Goal: Use online tool/utility: Utilize a website feature to perform a specific function

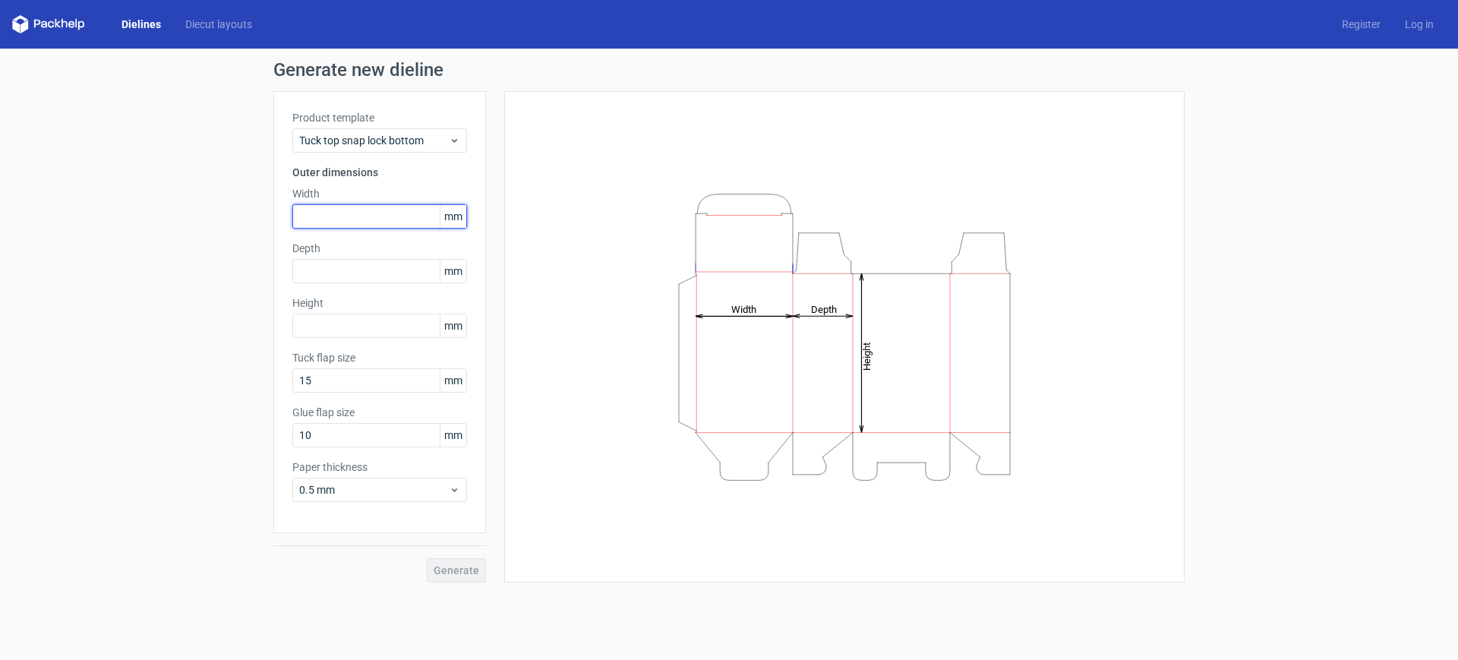
click at [369, 211] on input "text" at bounding box center [379, 216] width 175 height 24
type input "220"
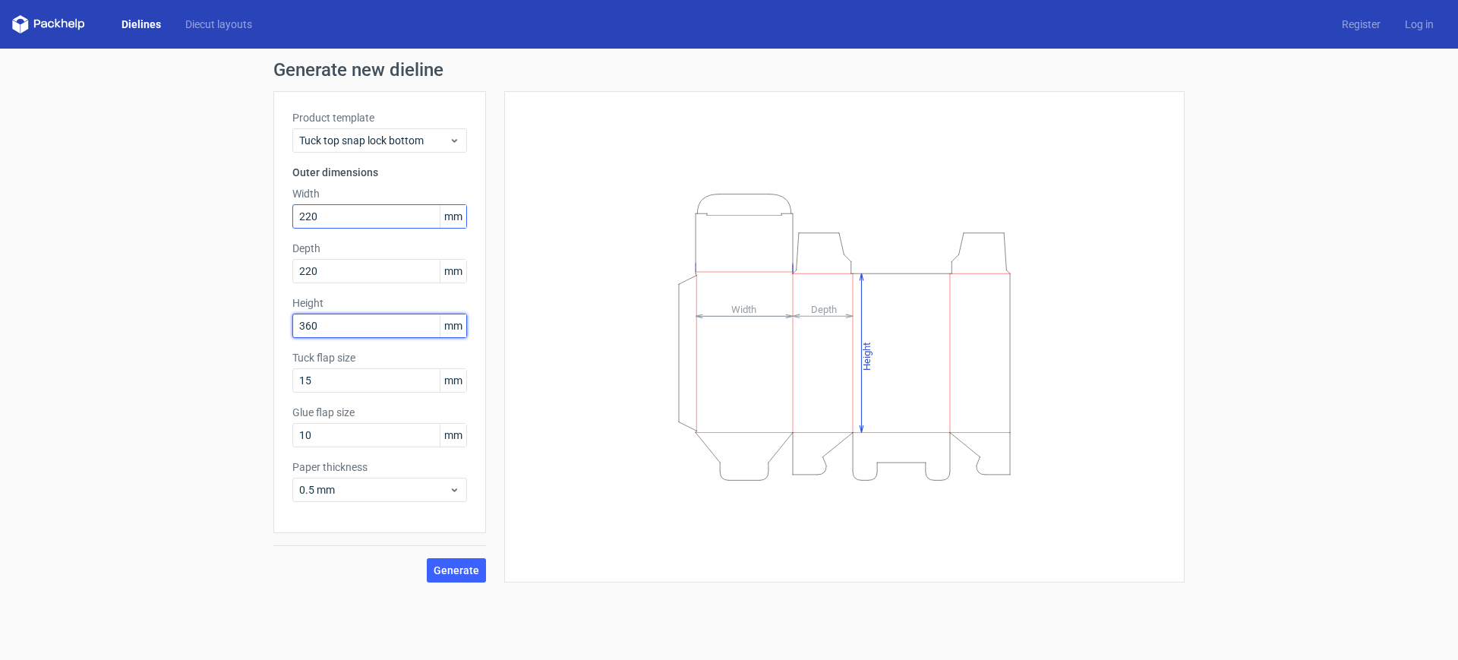
type input "360"
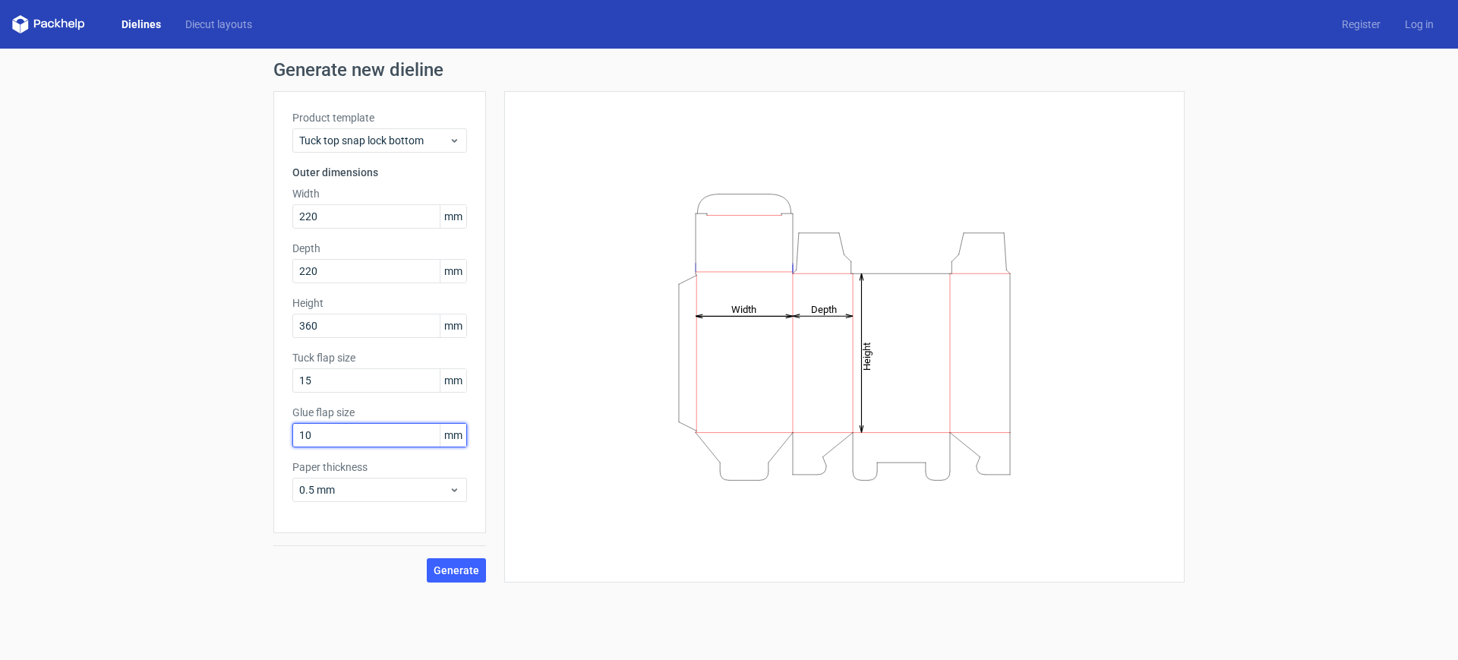
click at [394, 425] on input "10" at bounding box center [379, 435] width 175 height 24
drag, startPoint x: 363, startPoint y: 435, endPoint x: 273, endPoint y: 430, distance: 89.8
click at [273, 430] on div "Product template Tuck top snap lock bottom Outer dimensions Width 220 mm Depth …" at bounding box center [379, 312] width 213 height 442
click at [413, 494] on span "0.5 mm" at bounding box center [374, 489] width 150 height 15
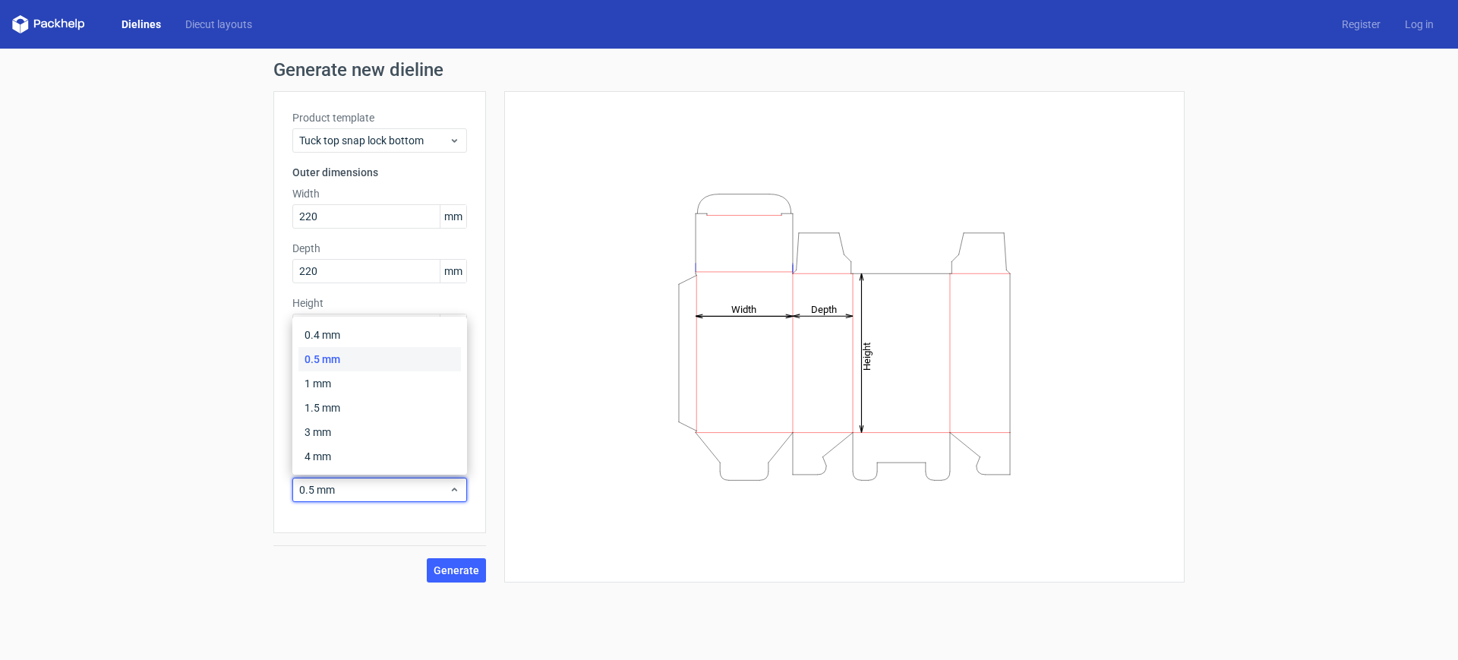
click at [191, 451] on div "Generate new dieline Product template Tuck top snap lock bottom Outer dimension…" at bounding box center [729, 322] width 1458 height 546
click at [382, 488] on span "0.5 mm" at bounding box center [374, 489] width 150 height 15
click at [334, 451] on div "4 mm" at bounding box center [380, 456] width 163 height 24
click at [368, 500] on div "4 mm" at bounding box center [379, 490] width 175 height 24
click at [318, 463] on div "4 mm" at bounding box center [380, 456] width 163 height 24
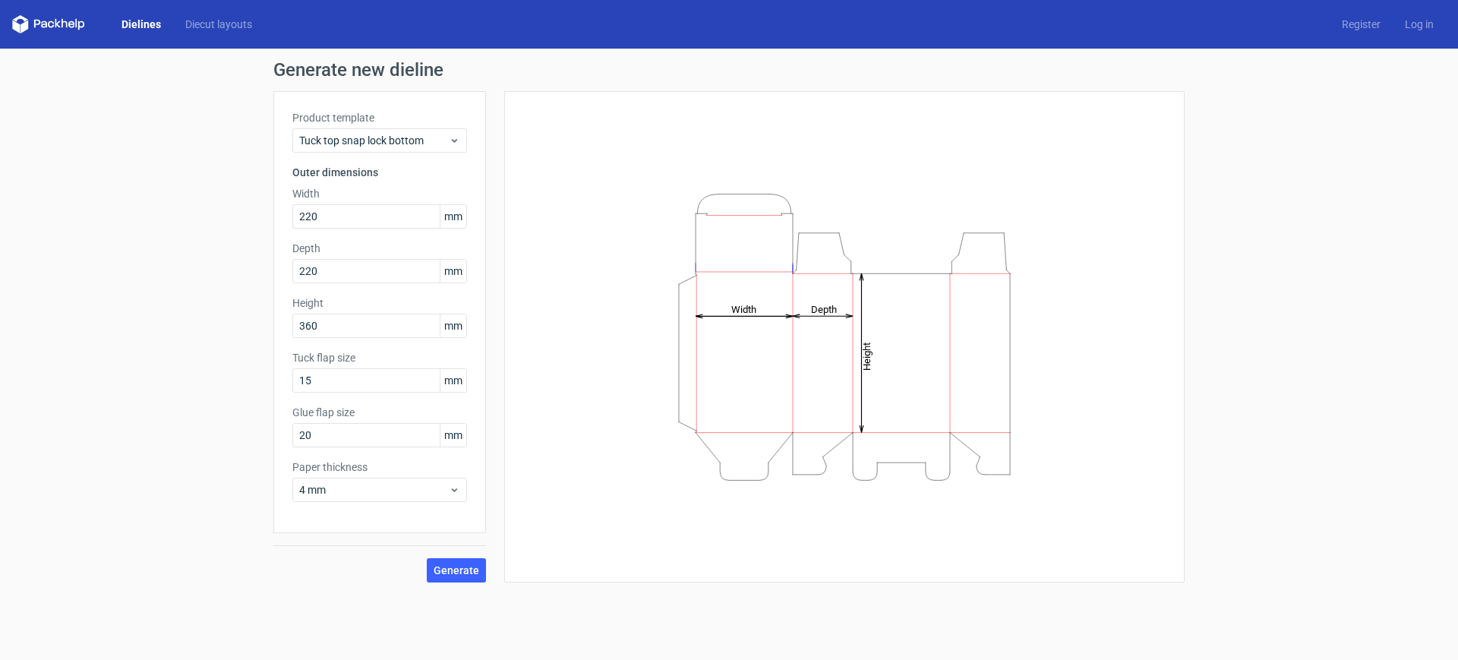
click at [233, 467] on div "Generate new dieline Product template Tuck top snap lock bottom Outer dimension…" at bounding box center [729, 322] width 1458 height 546
click at [395, 490] on span "4 mm" at bounding box center [374, 489] width 150 height 15
click at [367, 541] on div "Generate" at bounding box center [379, 557] width 213 height 49
drag, startPoint x: 327, startPoint y: 423, endPoint x: 226, endPoint y: 418, distance: 100.4
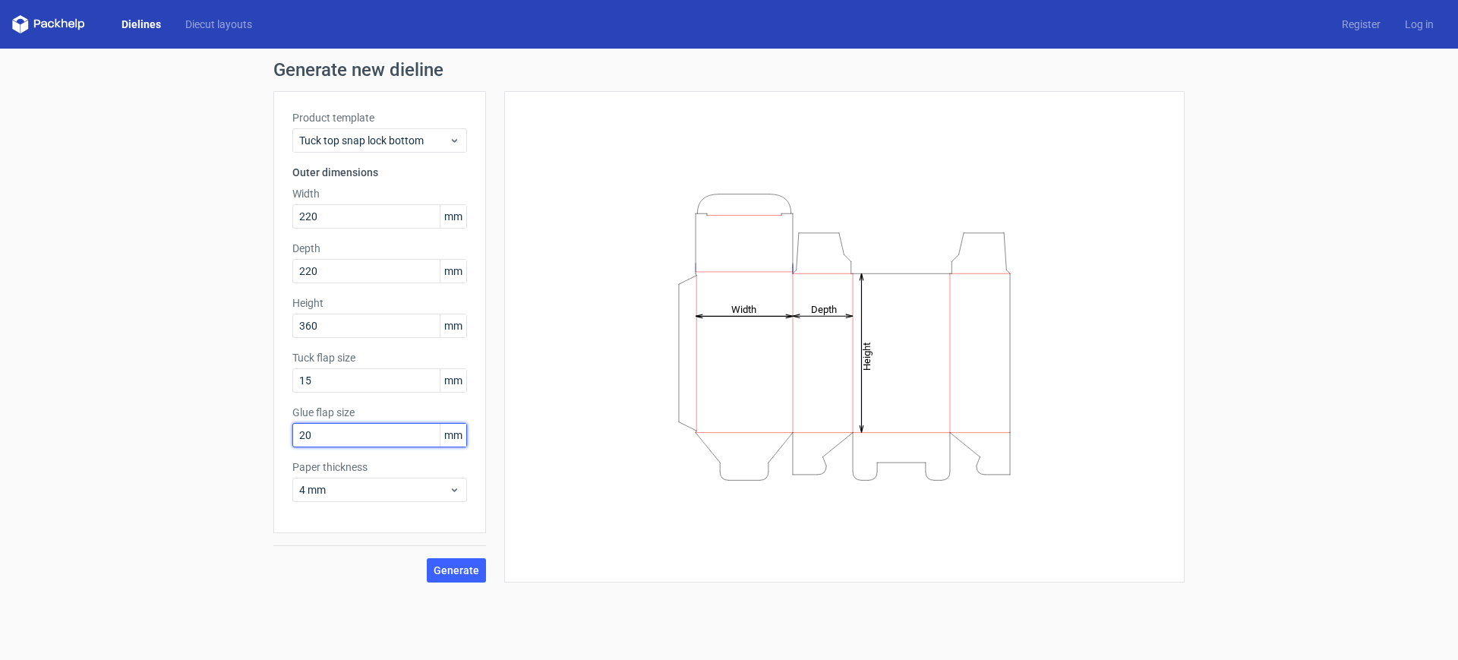
click at [236, 428] on div "Generate new dieline Product template Tuck top snap lock bottom Outer dimension…" at bounding box center [729, 322] width 1458 height 546
type input "40"
click at [221, 416] on div "Generate new dieline Product template Tuck top snap lock bottom Outer dimension…" at bounding box center [729, 322] width 1458 height 546
click at [184, 289] on div "Generate new dieline Product template Tuck top snap lock bottom Outer dimension…" at bounding box center [729, 322] width 1458 height 546
click at [442, 566] on span "Generate" at bounding box center [457, 570] width 46 height 11
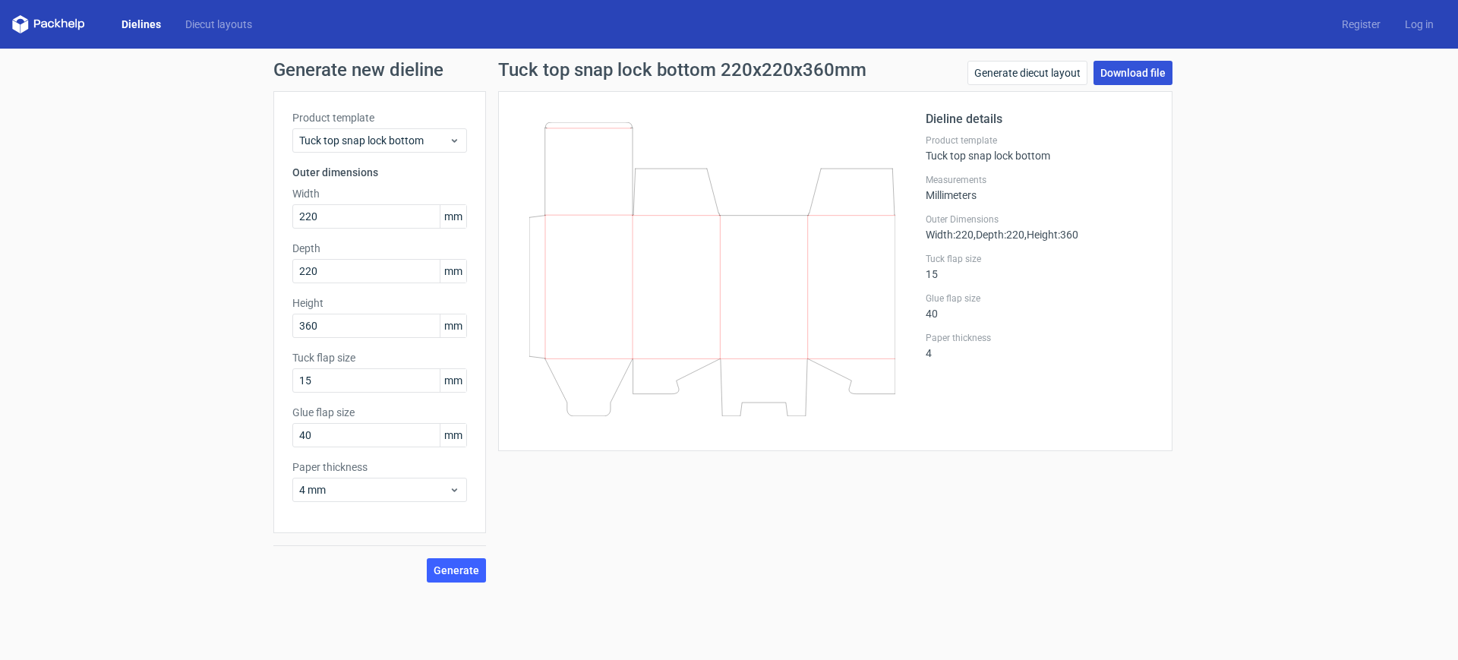
click at [1133, 68] on link "Download file" at bounding box center [1133, 73] width 79 height 24
click at [1030, 74] on link "Generate diecut layout" at bounding box center [1028, 73] width 120 height 24
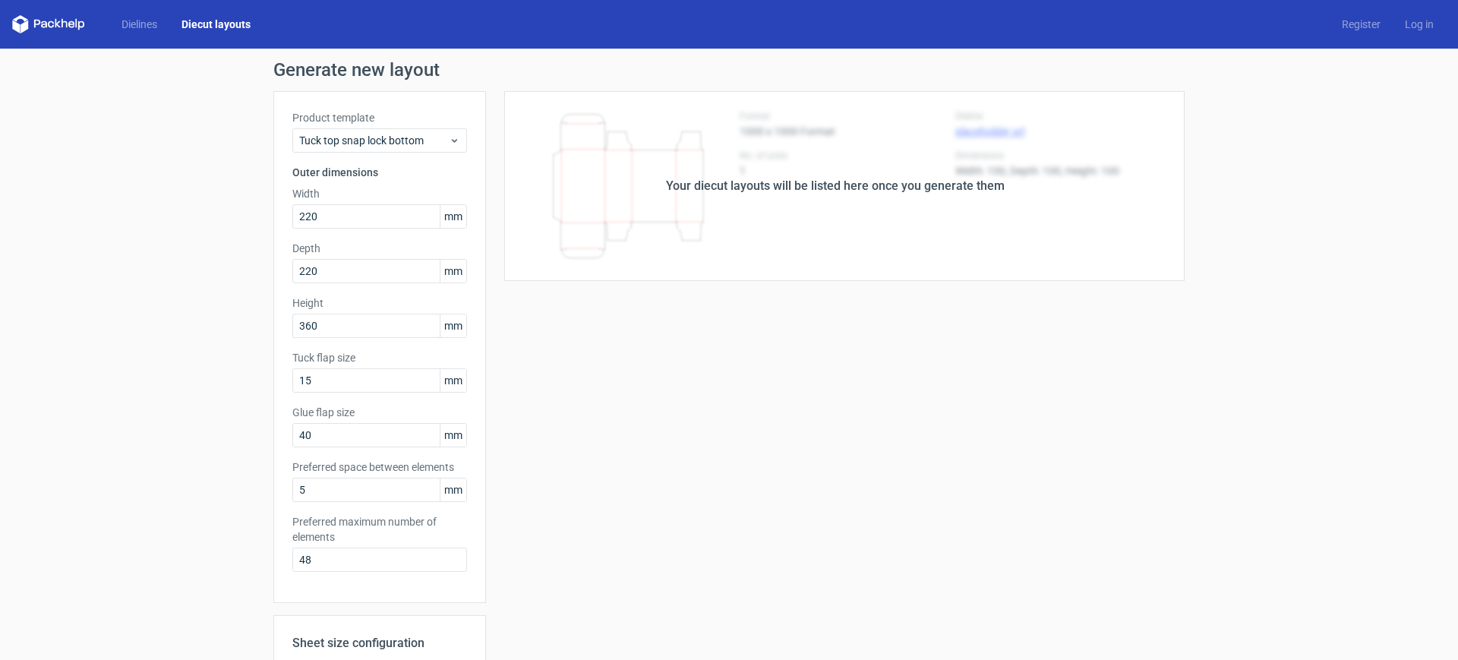
click at [1047, 253] on div "Your diecut layouts will be listed here once you generate them" at bounding box center [835, 186] width 699 height 190
drag, startPoint x: 822, startPoint y: 286, endPoint x: 818, endPoint y: 276, distance: 10.6
click at [818, 276] on div "Your diecut layouts will be listed here once you generate them Height Depth Wid…" at bounding box center [835, 503] width 699 height 824
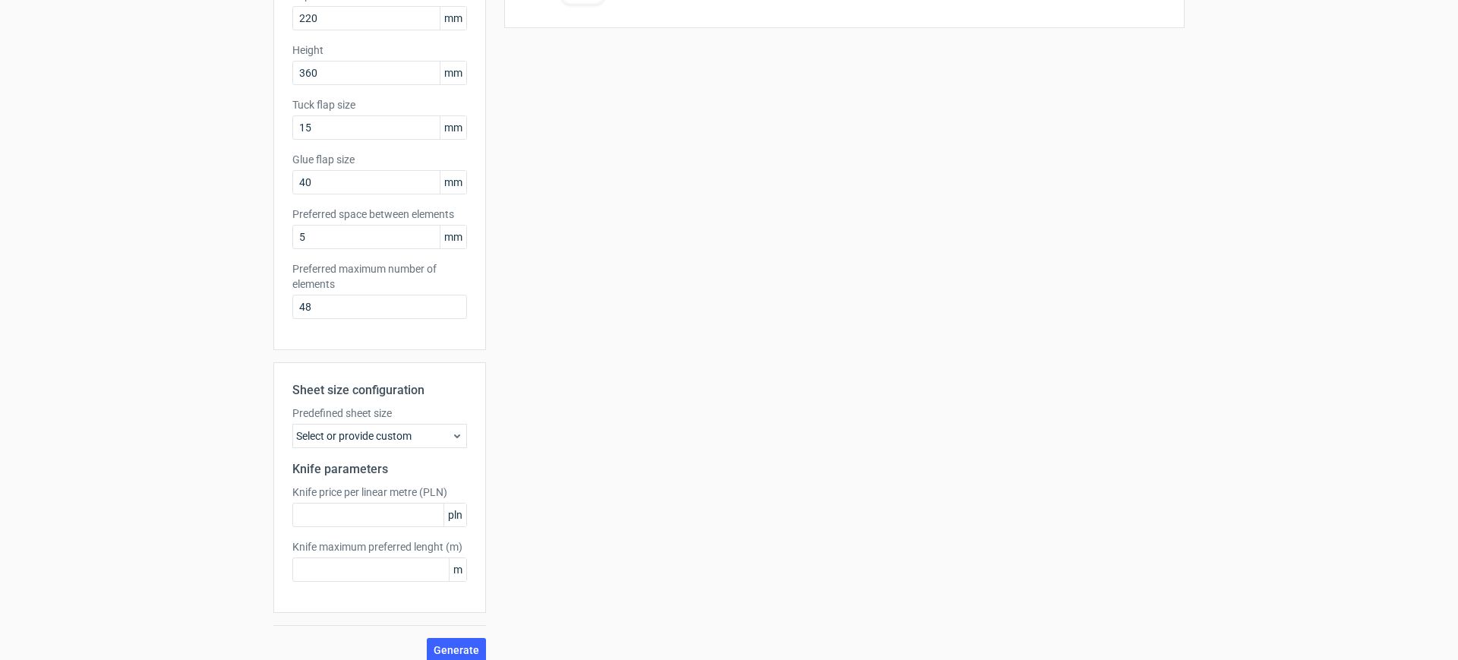
scroll to position [267, 0]
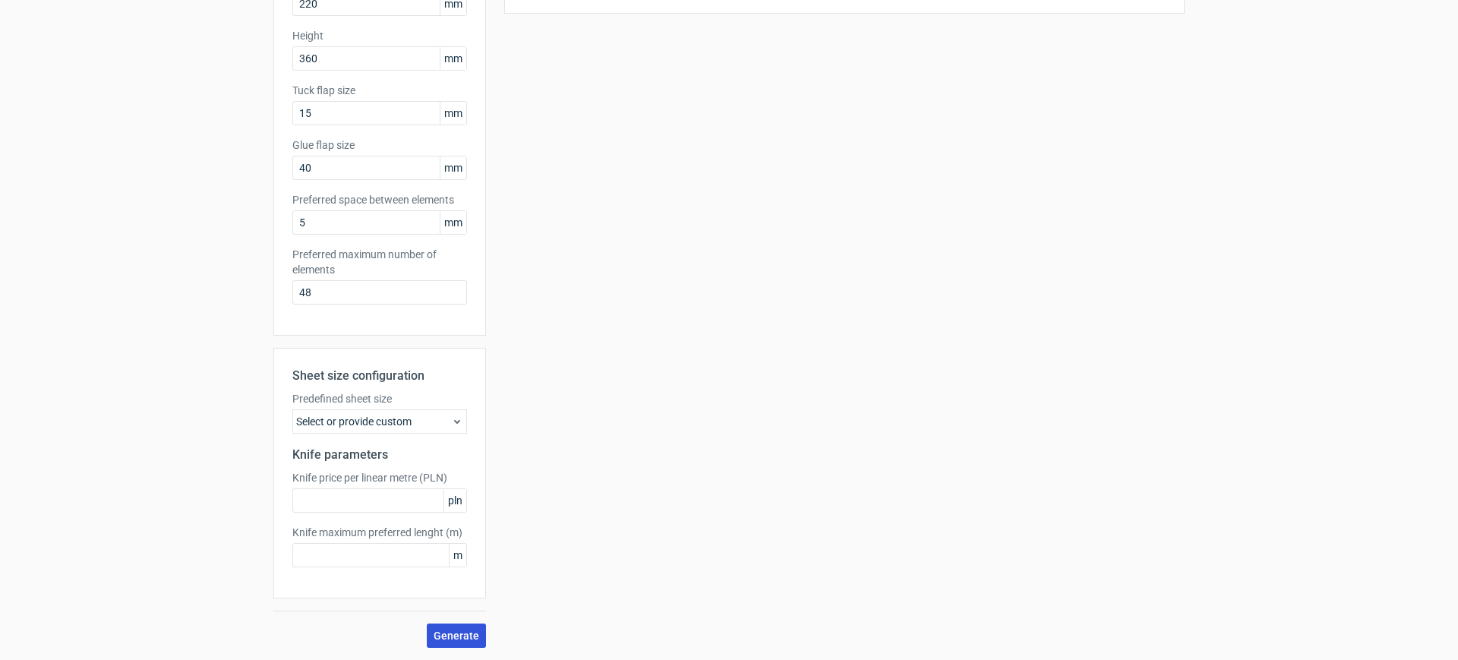
click at [461, 630] on span "Generate" at bounding box center [457, 635] width 46 height 11
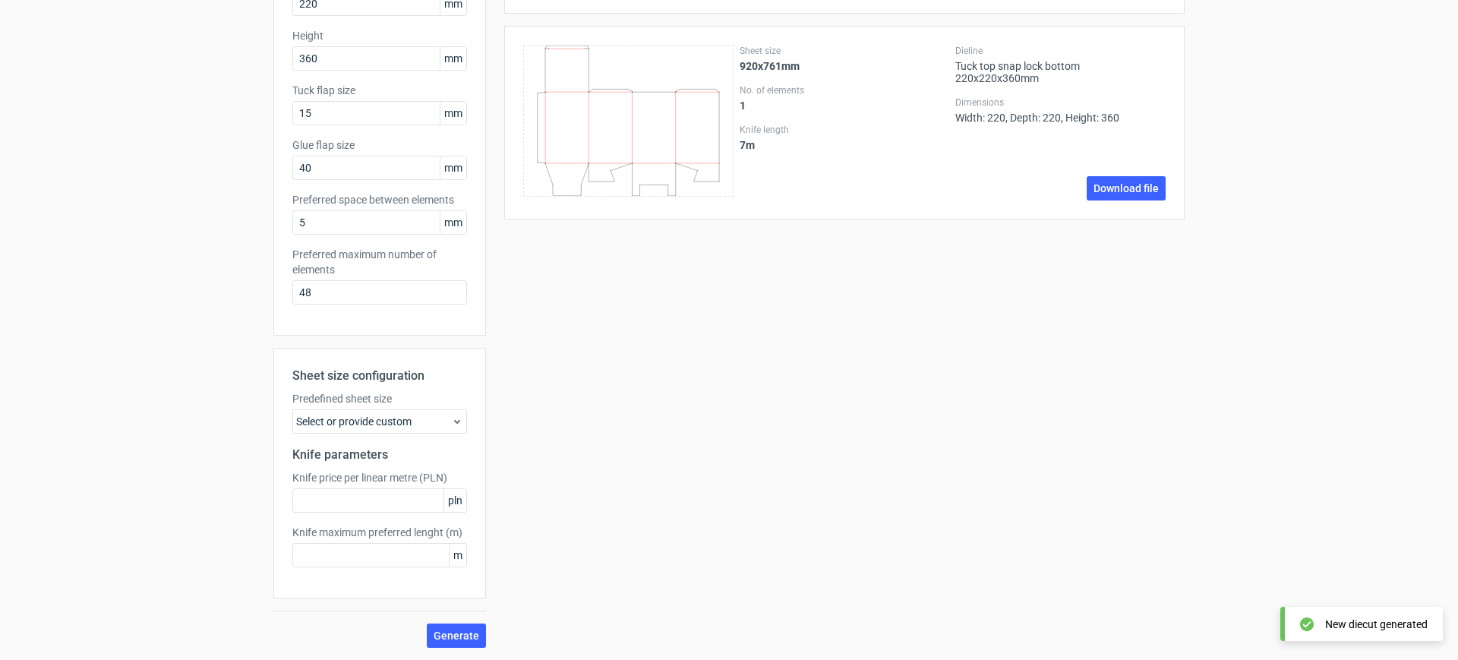
scroll to position [0, 0]
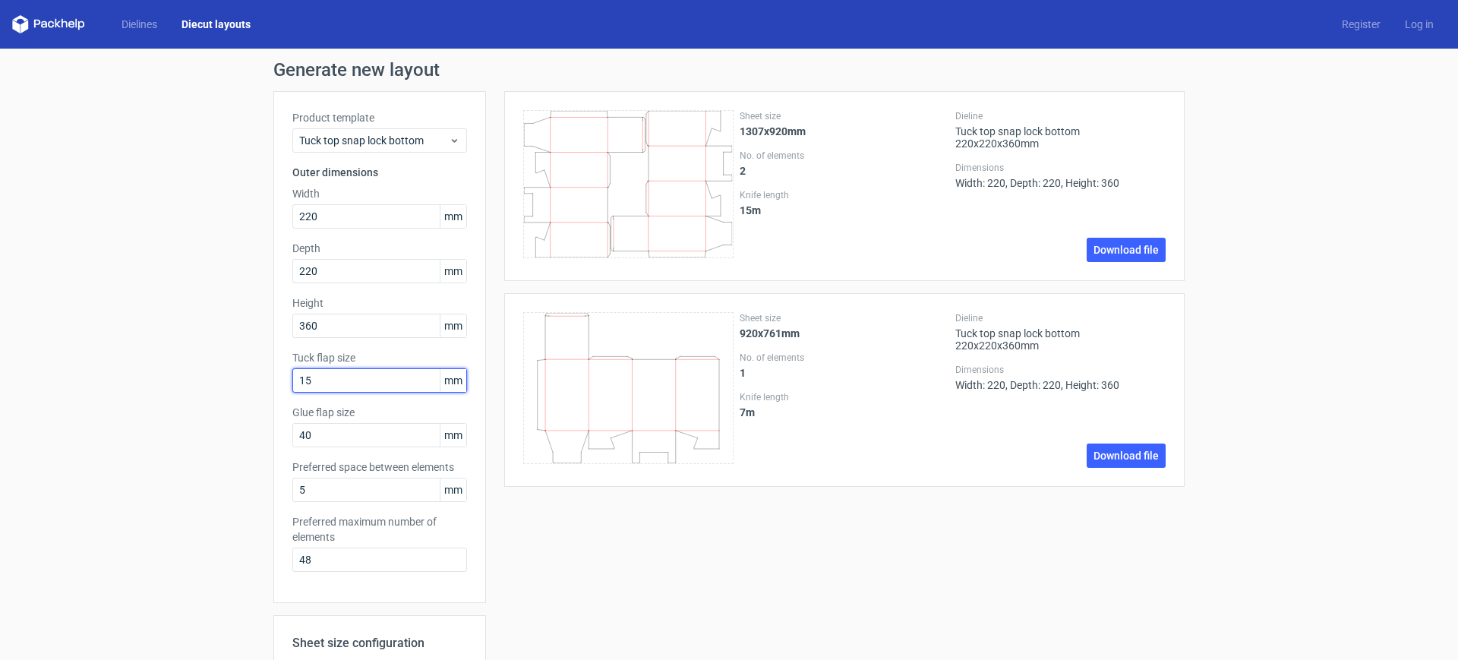
drag, startPoint x: 333, startPoint y: 381, endPoint x: 228, endPoint y: 393, distance: 105.5
click at [221, 401] on div "Generate new layout Product template Tuck top snap lock bottom Outer dimensions…" at bounding box center [729, 488] width 1458 height 879
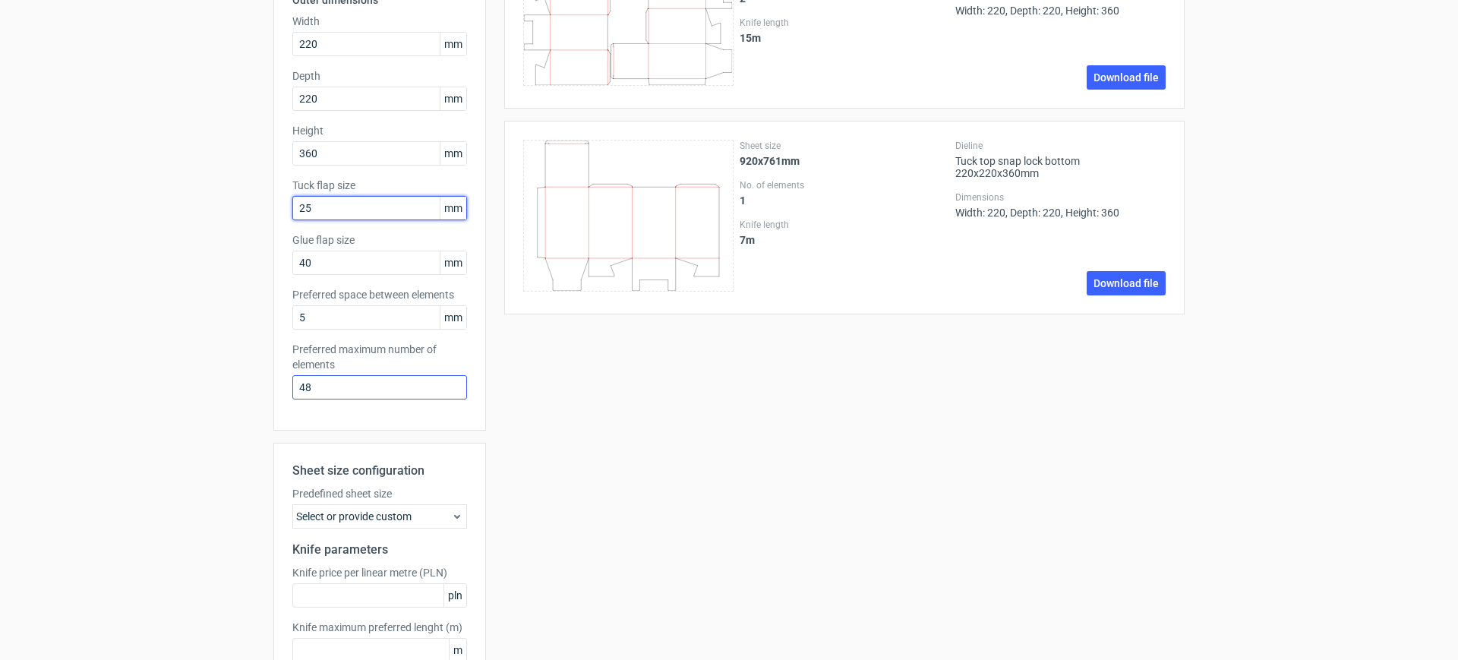
scroll to position [267, 0]
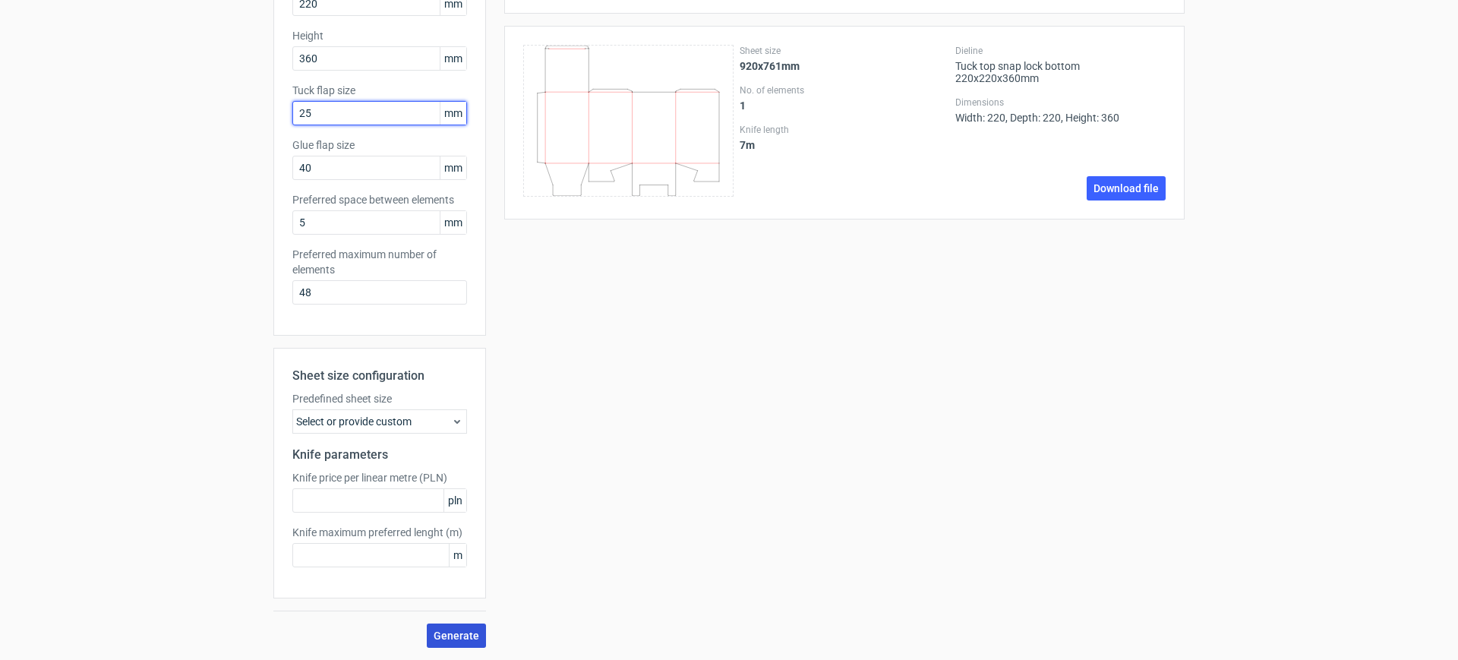
type input "25"
click at [467, 634] on span "Generate" at bounding box center [457, 635] width 46 height 11
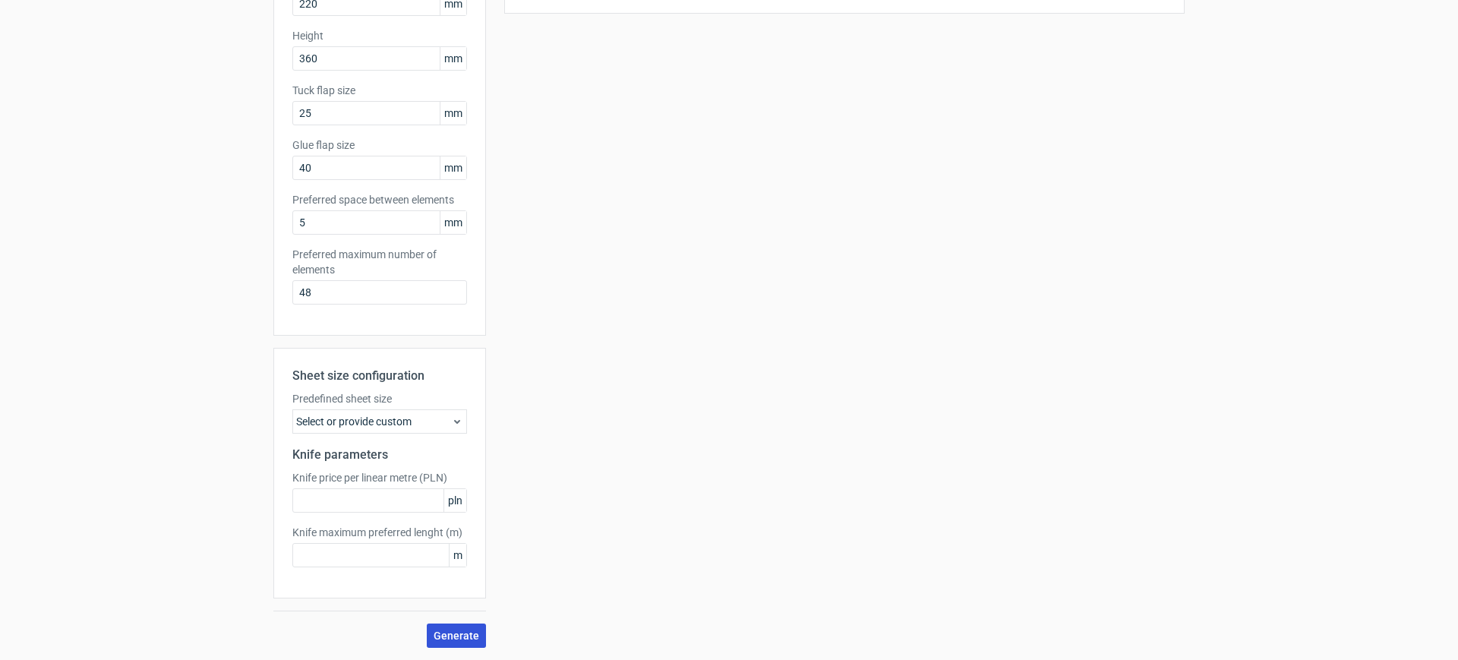
click at [443, 632] on span "Generate" at bounding box center [457, 635] width 46 height 11
click at [319, 207] on label "Preferred space between elements" at bounding box center [379, 199] width 175 height 15
click at [319, 173] on input "40" at bounding box center [379, 168] width 175 height 24
click at [336, 107] on input "25" at bounding box center [379, 113] width 175 height 24
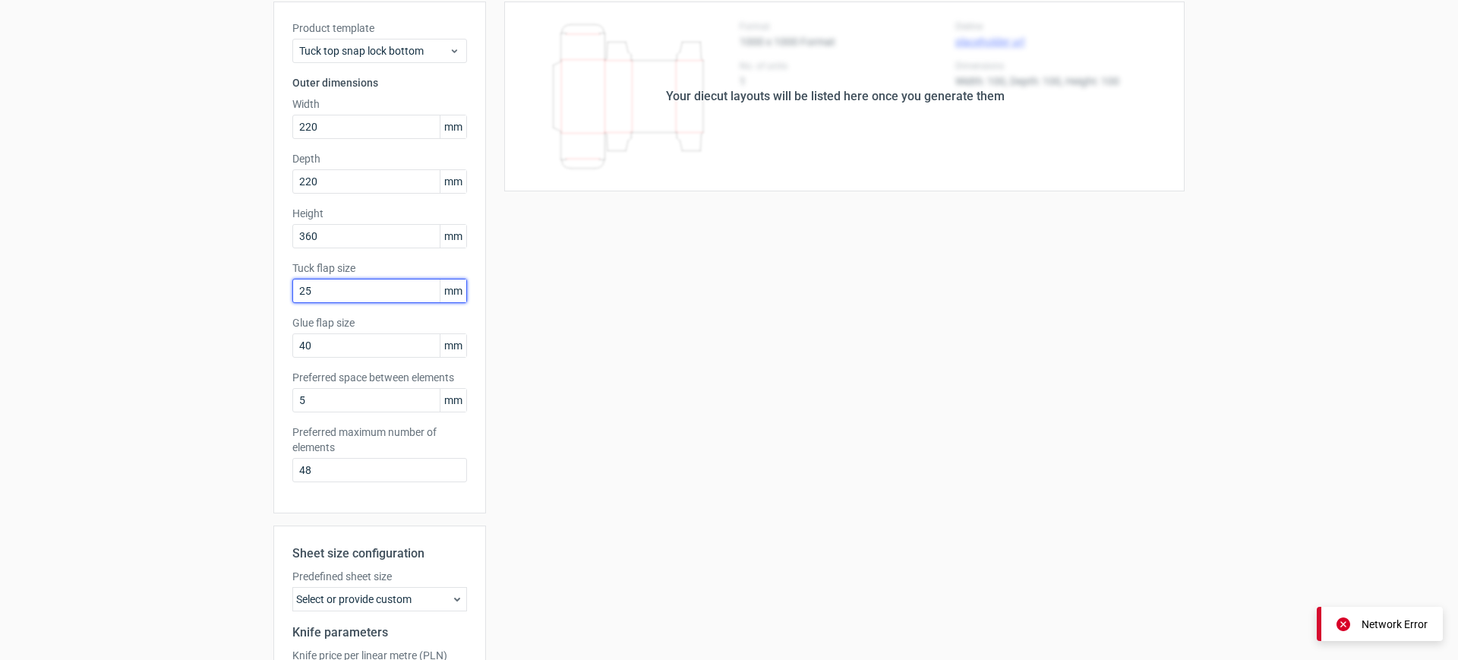
scroll to position [0, 0]
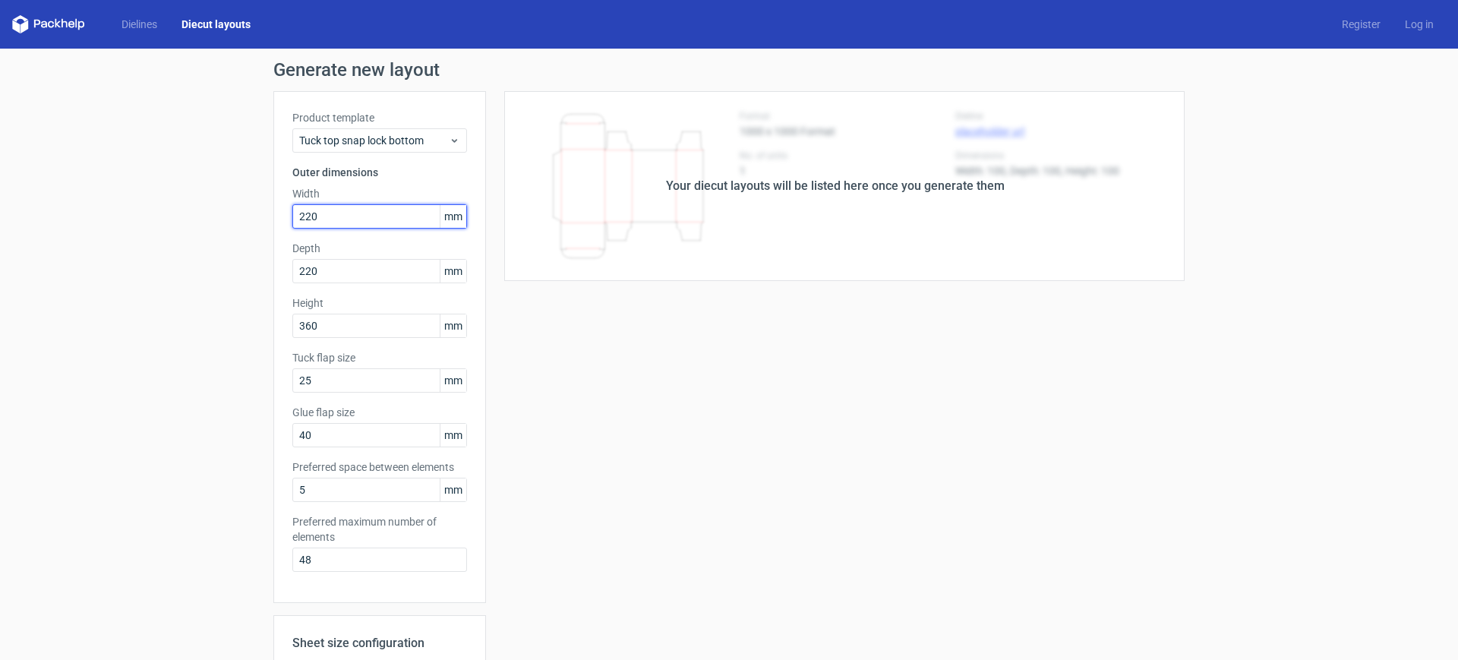
click at [382, 206] on input "220" at bounding box center [379, 216] width 175 height 24
click at [380, 269] on input "220" at bounding box center [379, 271] width 175 height 24
click at [380, 314] on input "360" at bounding box center [379, 326] width 175 height 24
click at [392, 387] on input "25" at bounding box center [379, 380] width 175 height 24
click at [367, 432] on input "40" at bounding box center [379, 435] width 175 height 24
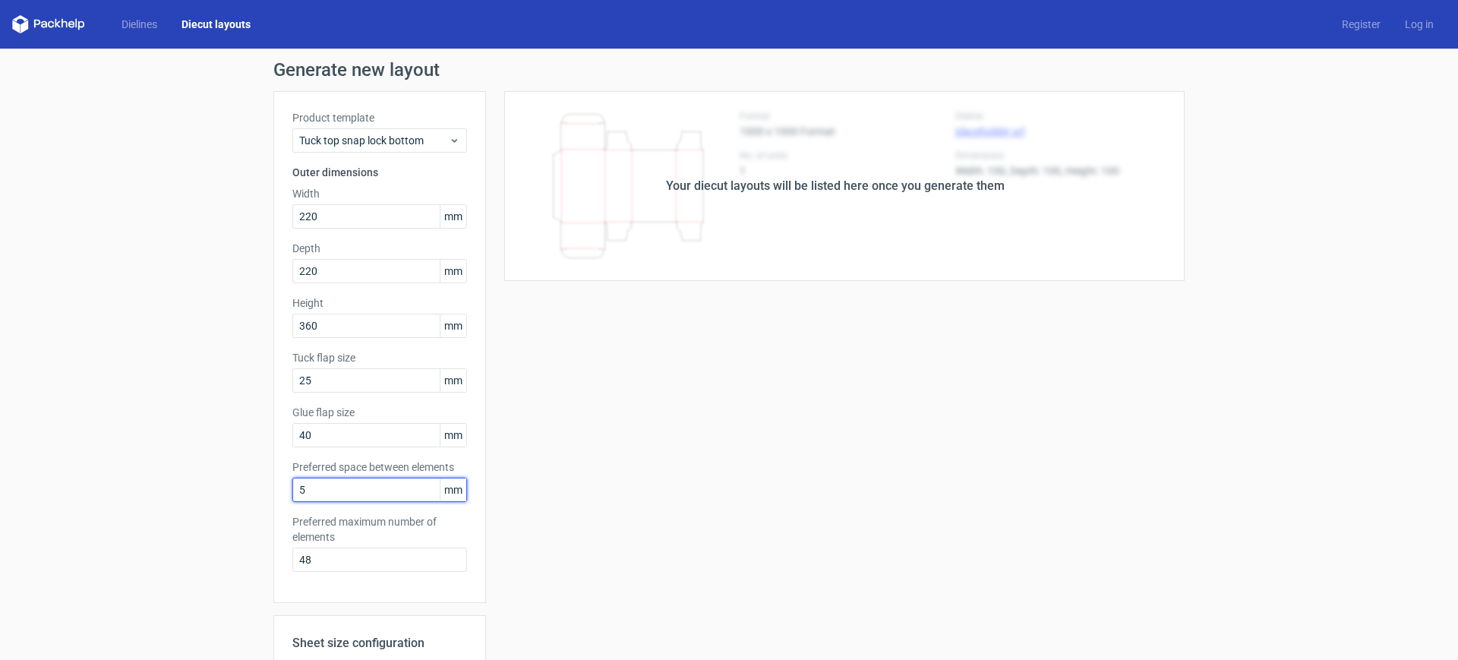
click at [361, 491] on input "5" at bounding box center [379, 490] width 175 height 24
click at [362, 570] on input "48" at bounding box center [379, 560] width 175 height 24
drag, startPoint x: 326, startPoint y: 569, endPoint x: 275, endPoint y: 571, distance: 50.9
click at [275, 573] on div "Product template Tuck top snap lock bottom Outer dimensions Width 220 mm Depth …" at bounding box center [379, 347] width 213 height 512
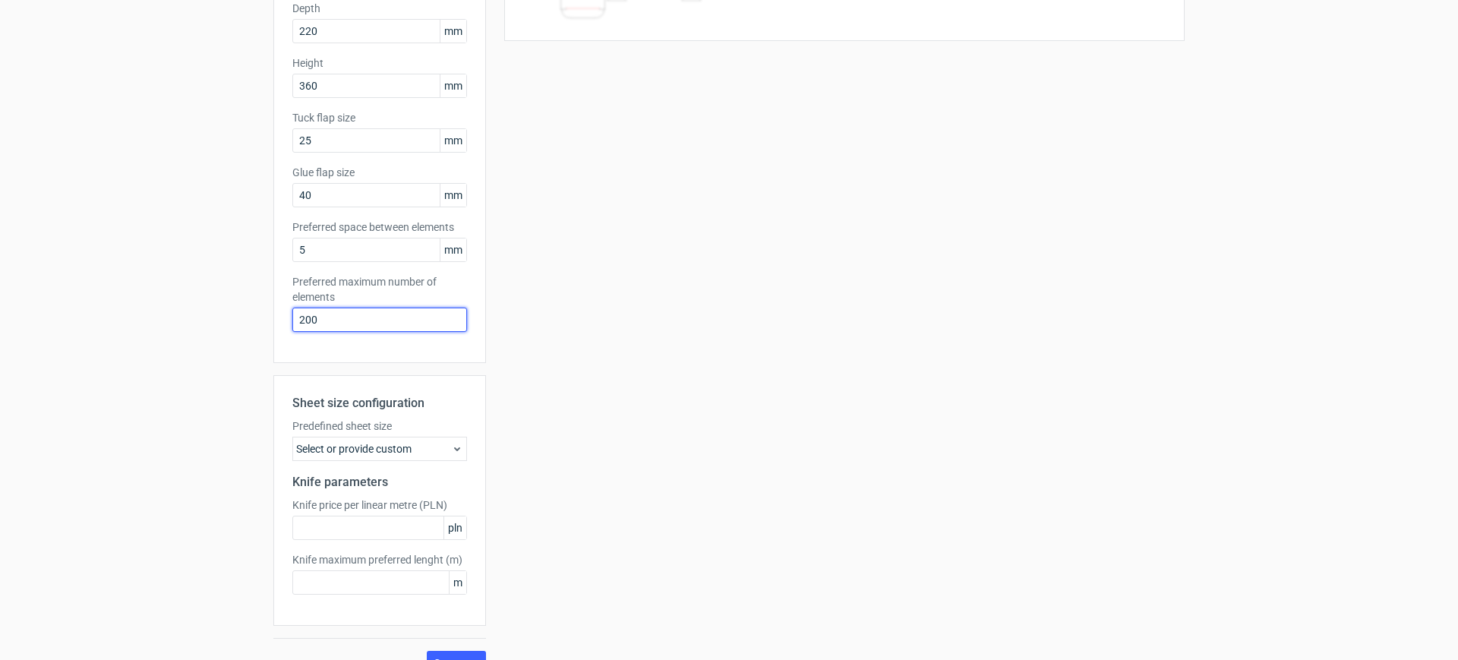
scroll to position [253, 0]
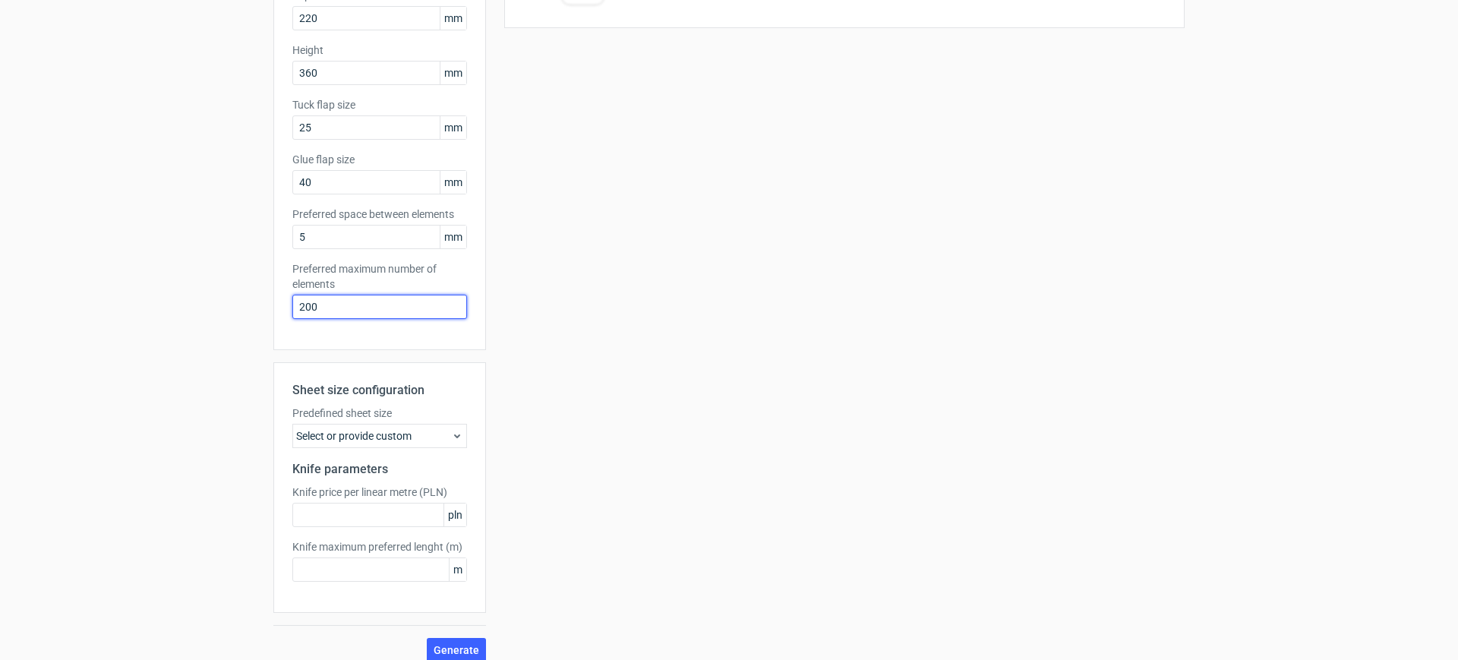
type input "200"
click at [402, 431] on div "Select or provide custom" at bounding box center [379, 436] width 175 height 24
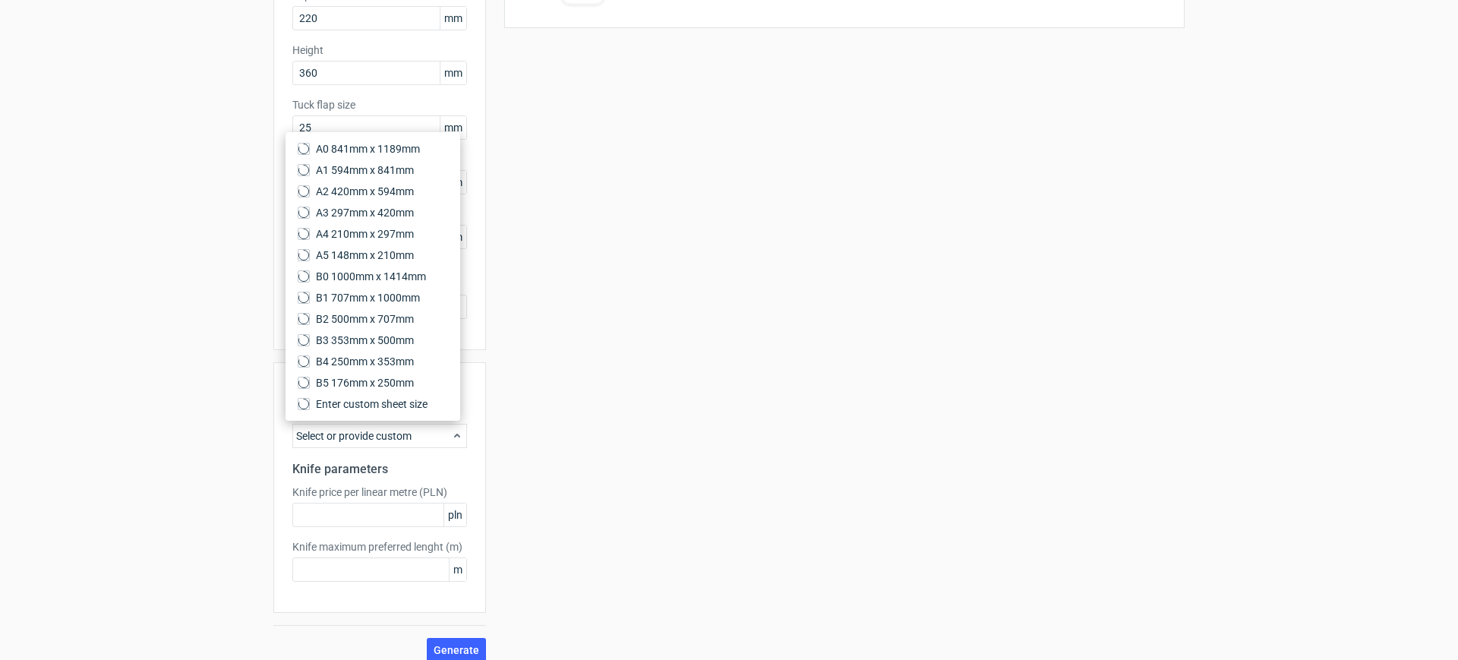
click at [402, 431] on div "Select or provide custom" at bounding box center [379, 436] width 175 height 24
click at [242, 460] on div "Generate new layout Product template Tuck top snap lock bottom Outer dimensions…" at bounding box center [729, 235] width 1458 height 879
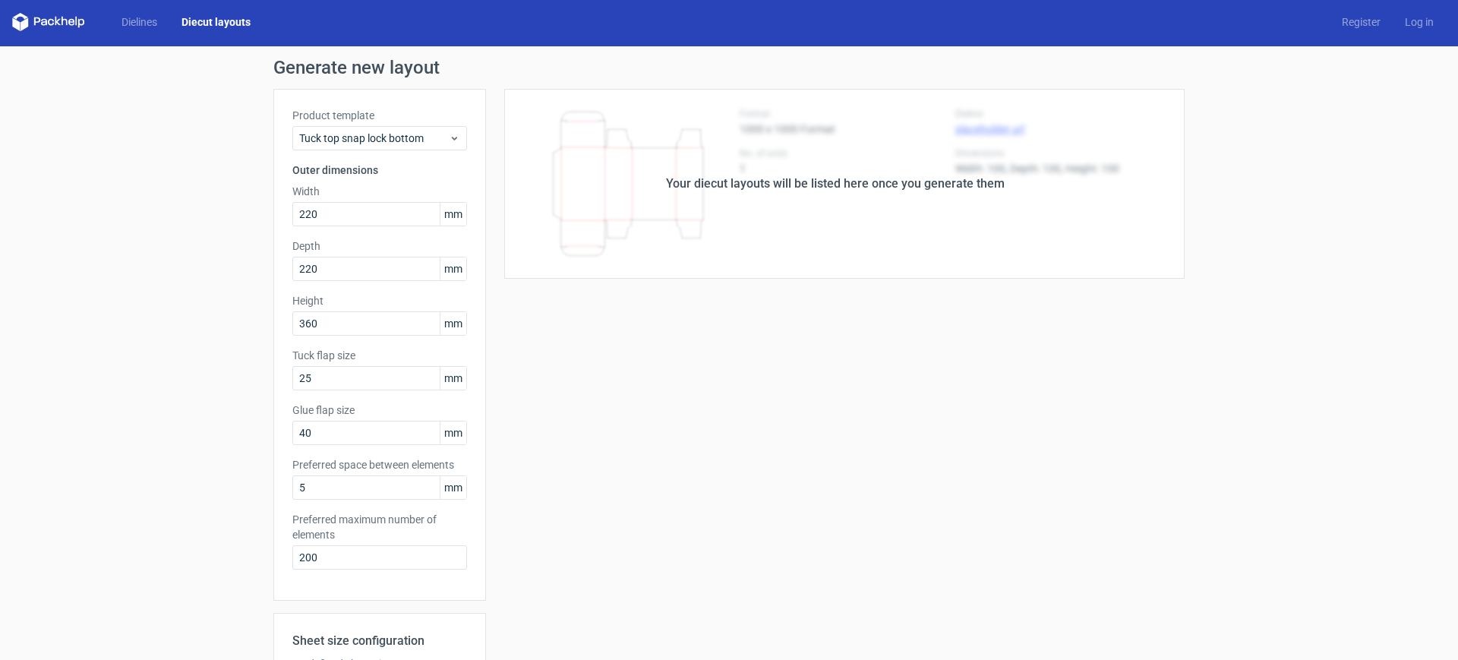
scroll to position [0, 0]
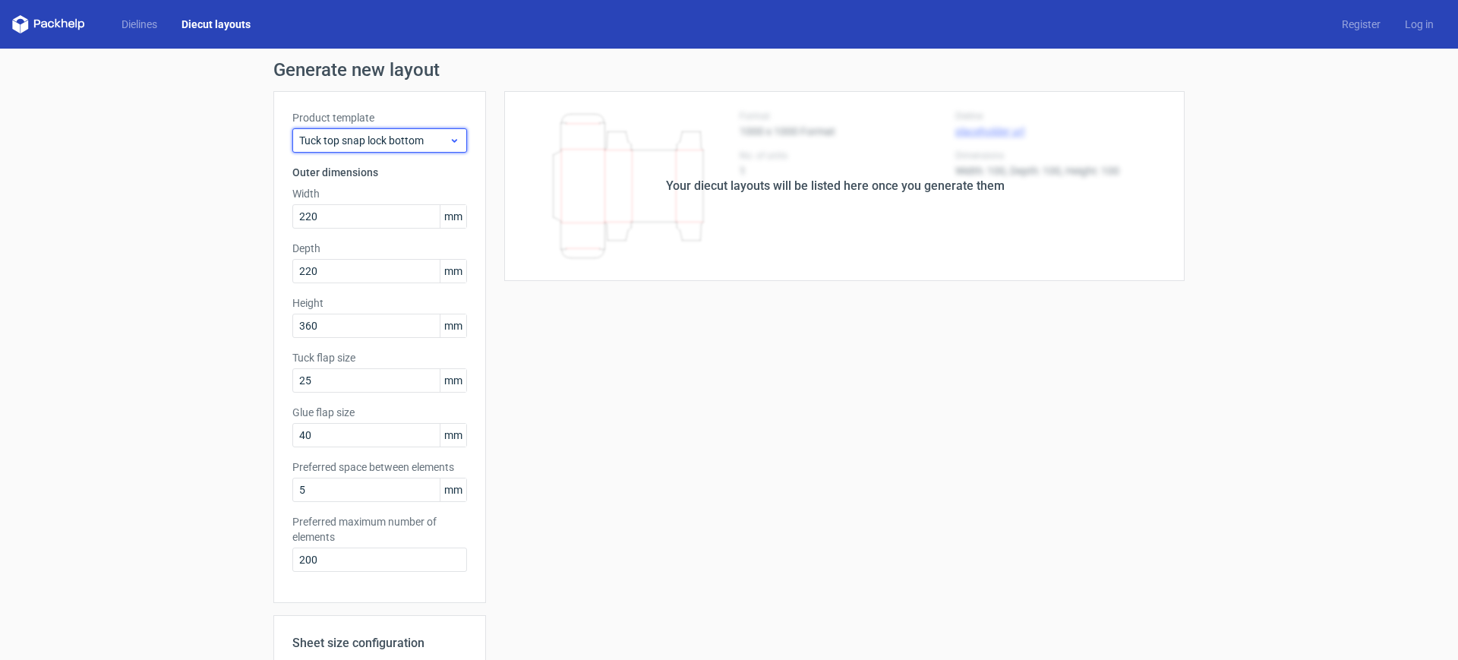
click at [398, 131] on div "Tuck top snap lock bottom" at bounding box center [379, 140] width 175 height 24
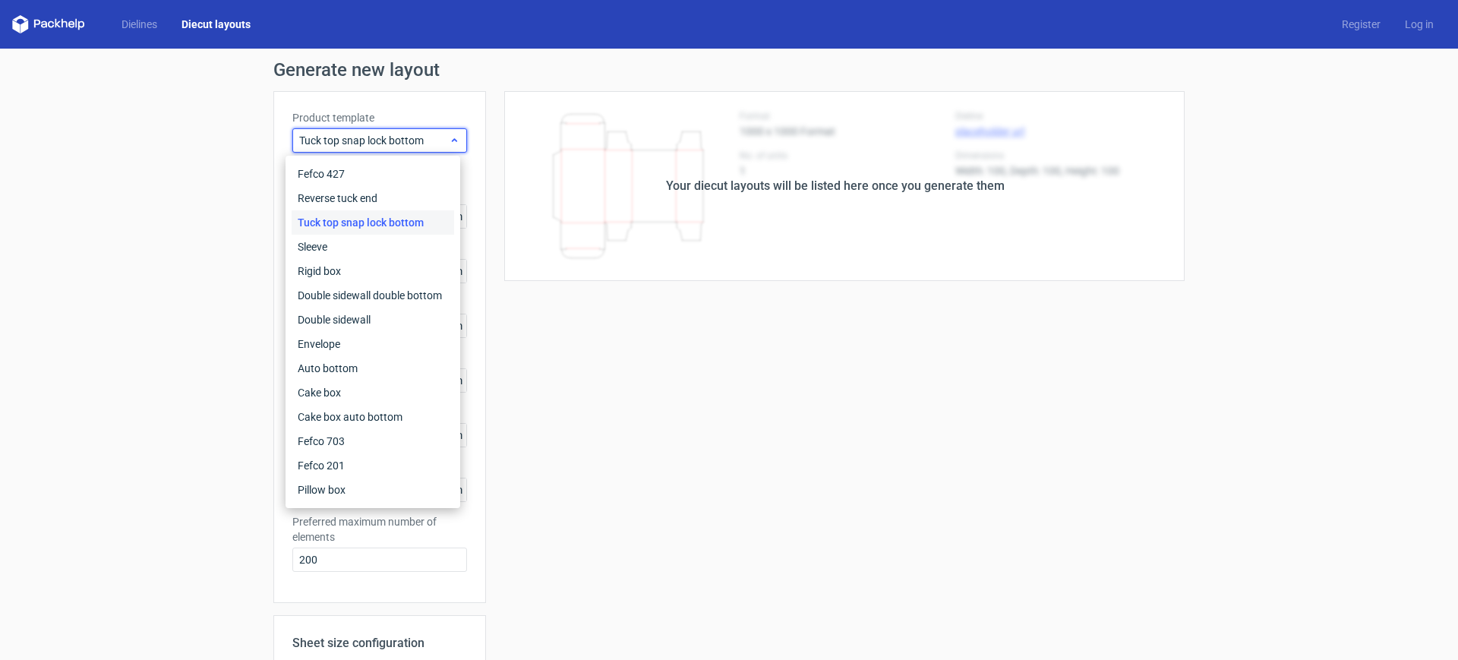
click at [398, 131] on div "Tuck top snap lock bottom" at bounding box center [379, 140] width 175 height 24
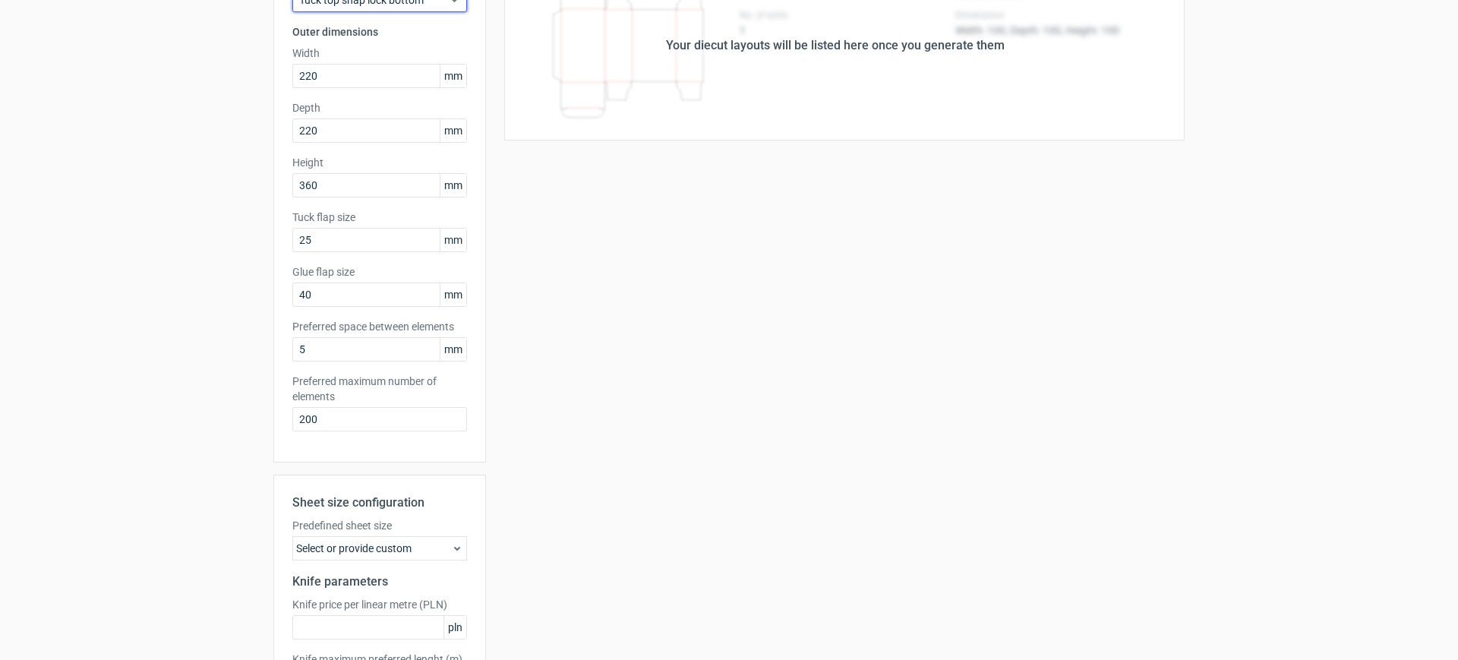
scroll to position [267, 0]
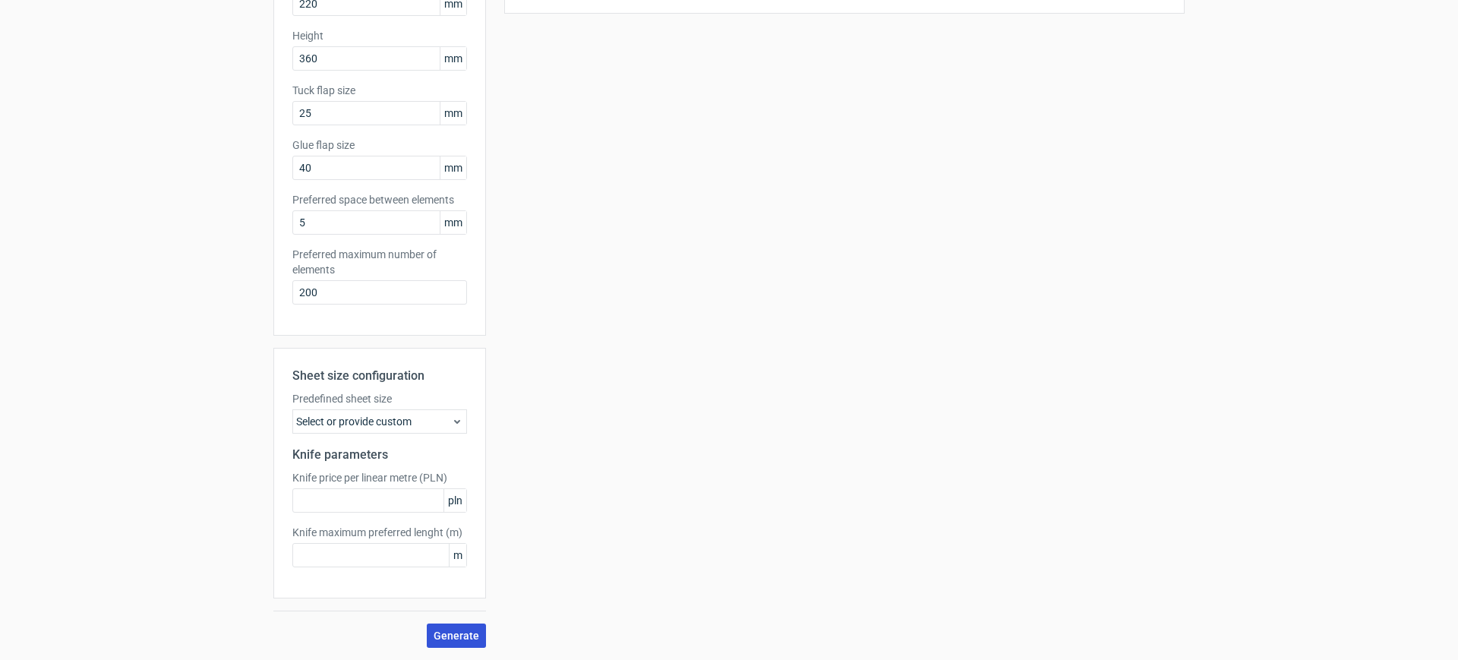
click at [457, 633] on span "Generate" at bounding box center [457, 635] width 46 height 11
click at [448, 638] on span "Generate" at bounding box center [457, 635] width 46 height 11
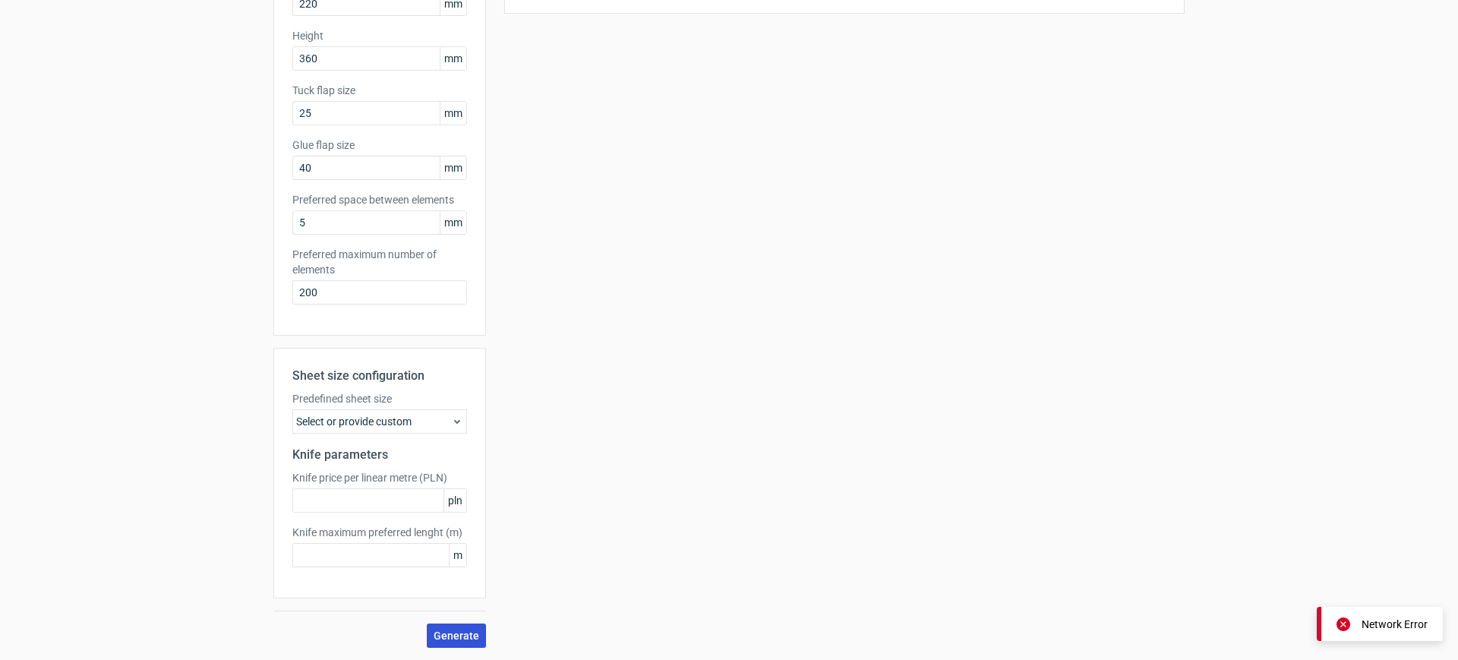
click at [448, 638] on span "Generate" at bounding box center [457, 635] width 46 height 11
